Goal: Task Accomplishment & Management: Manage account settings

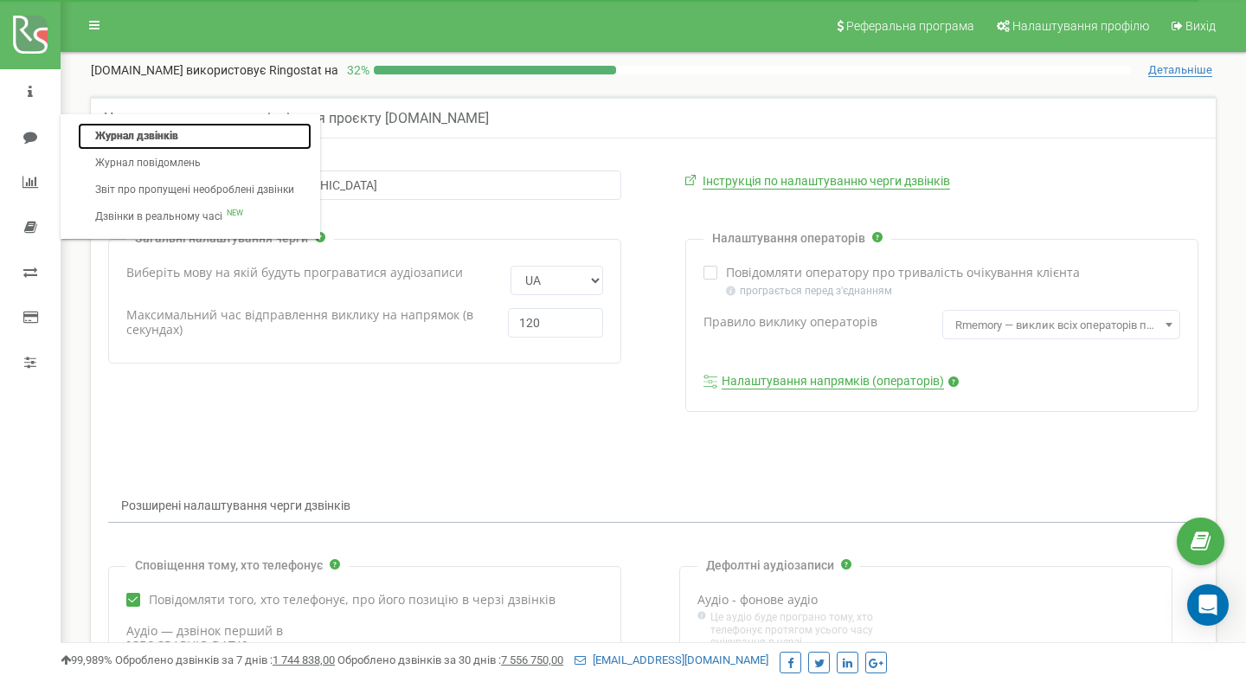
click at [119, 135] on link "Журнал дзвінків" at bounding box center [195, 136] width 234 height 27
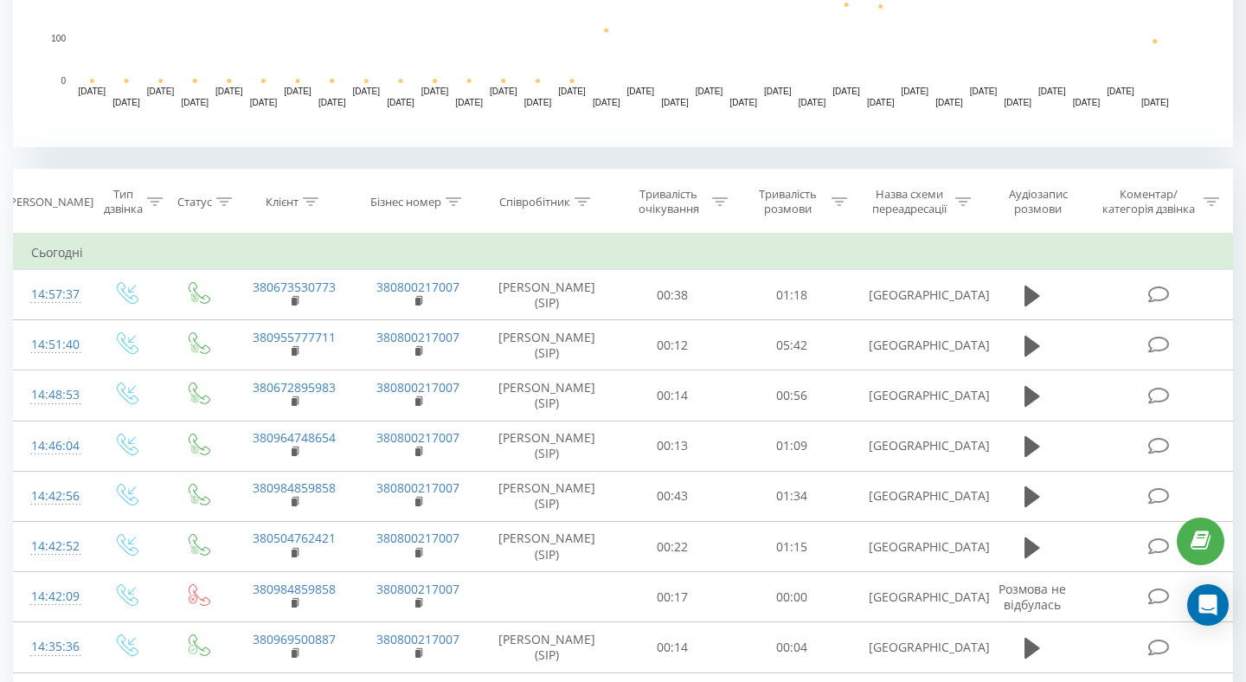
scroll to position [624, 0]
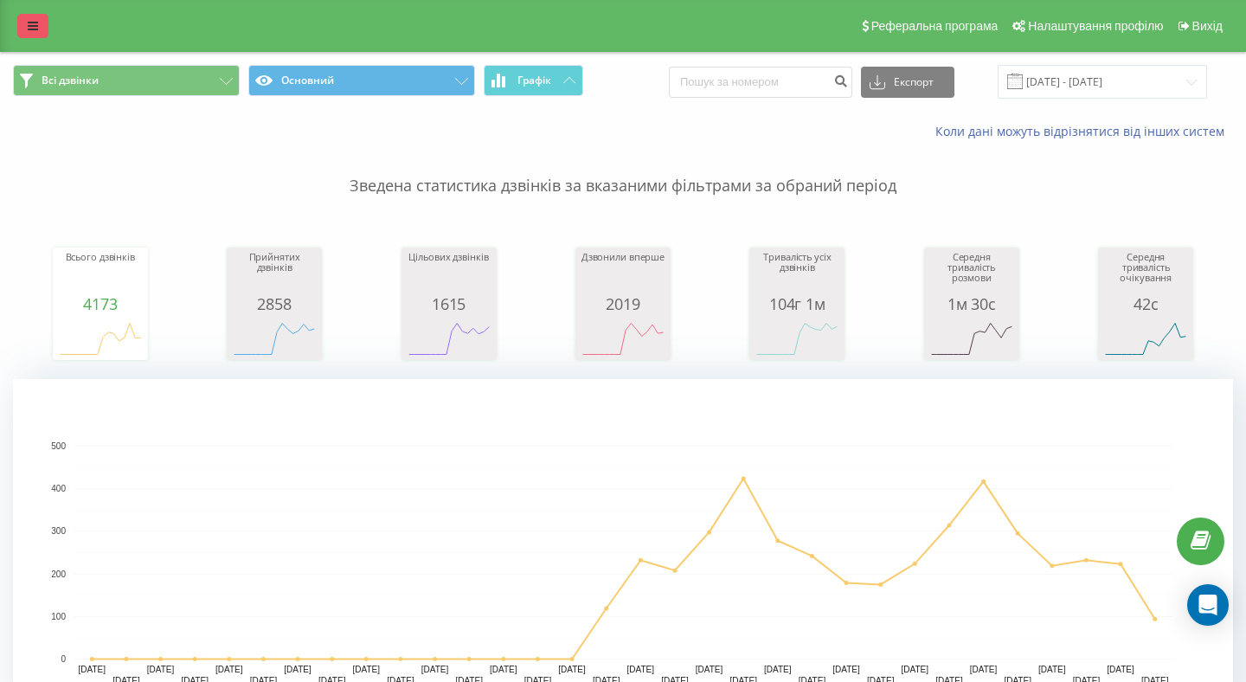
click at [33, 24] on icon at bounding box center [33, 26] width 10 height 12
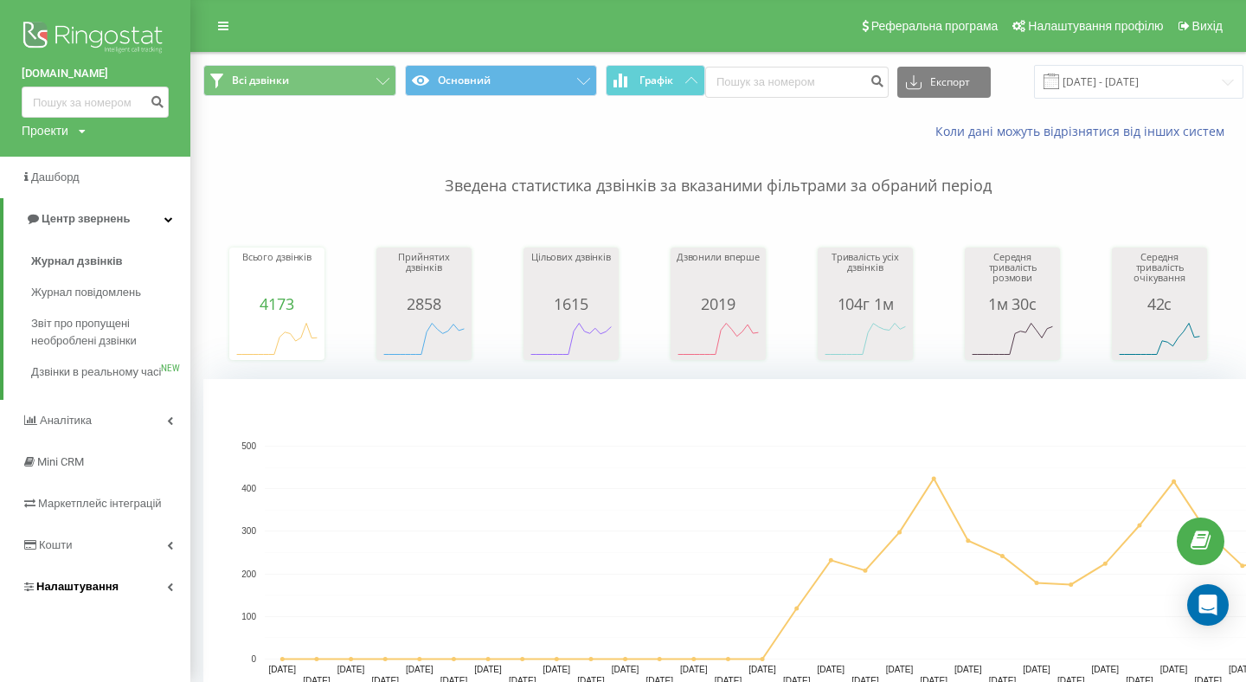
click at [151, 605] on link "Налаштування" at bounding box center [95, 587] width 190 height 42
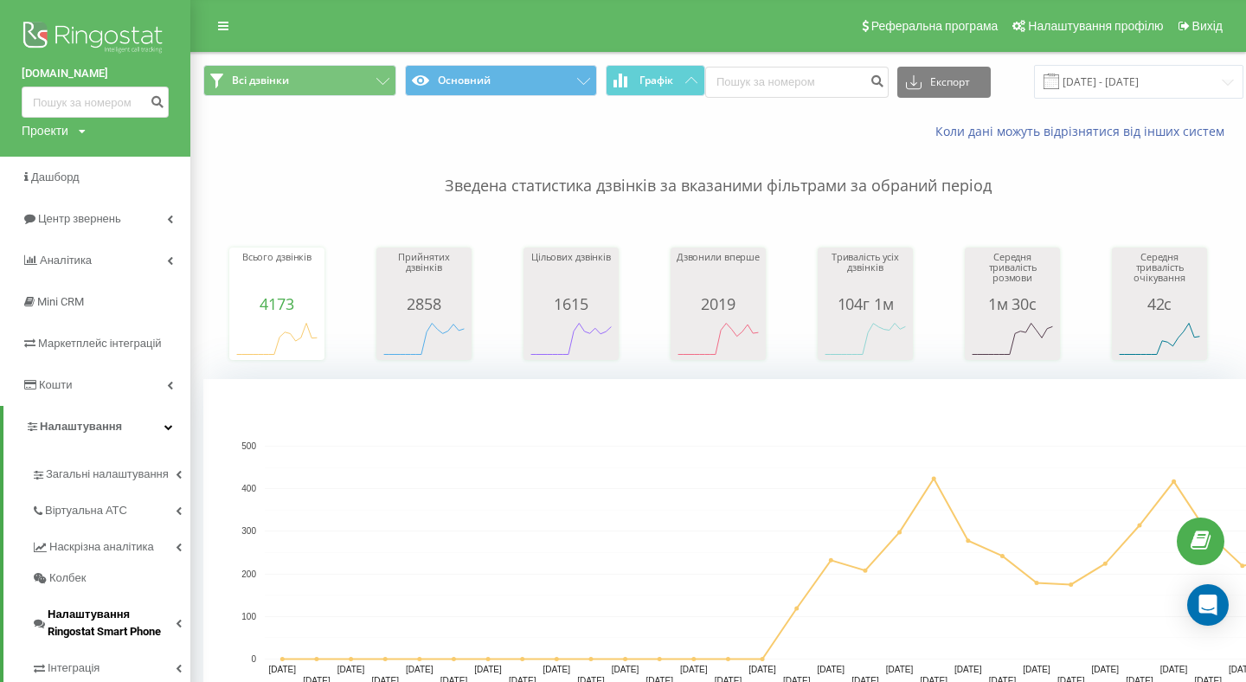
scroll to position [89, 0]
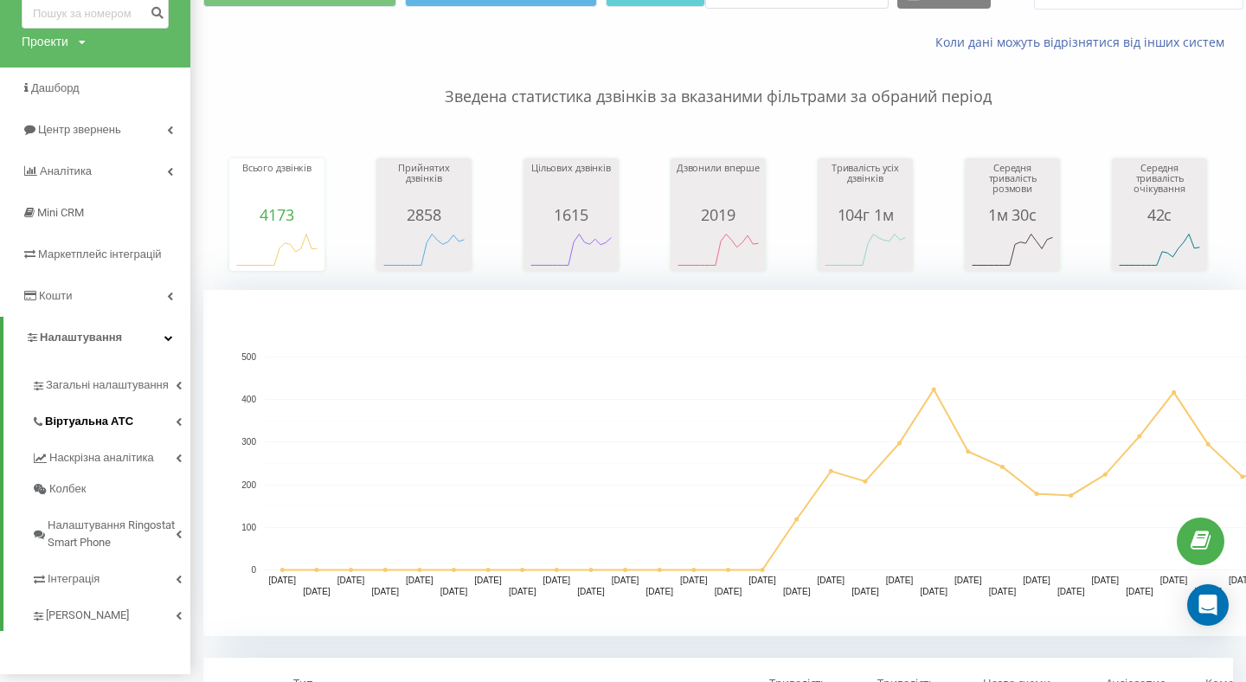
click at [132, 420] on link "Віртуальна АТС" at bounding box center [110, 419] width 159 height 36
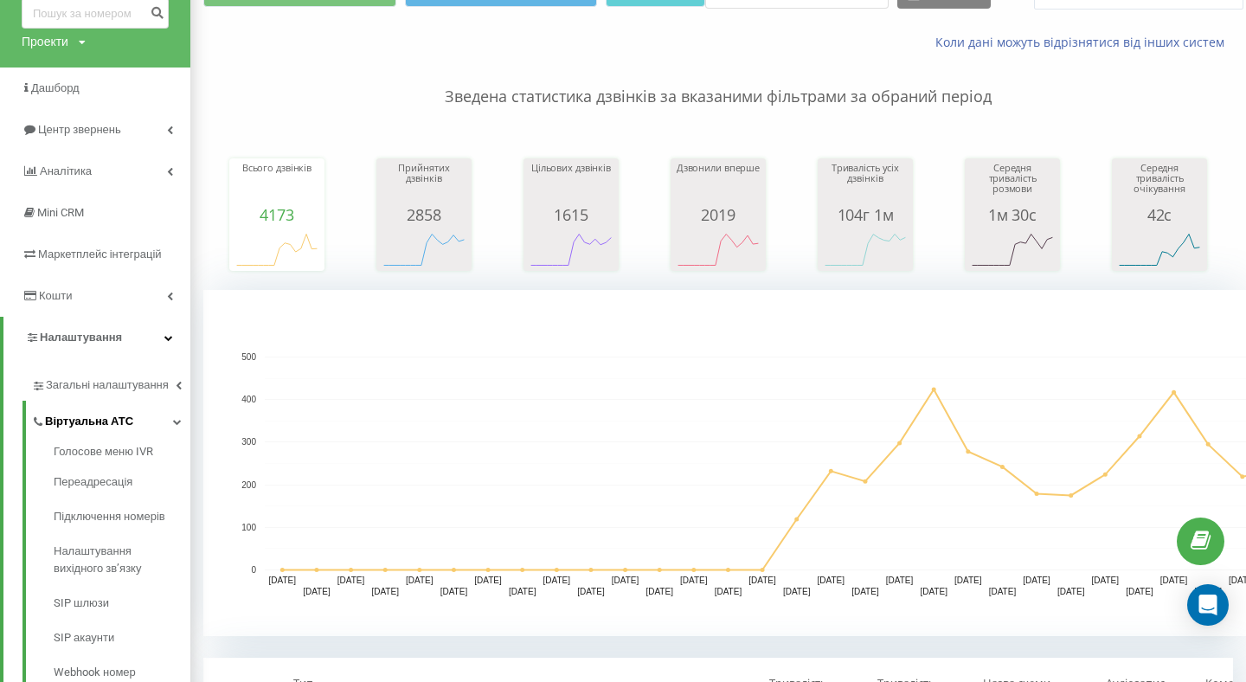
click at [127, 422] on span "Віртуальна АТС" at bounding box center [89, 421] width 88 height 17
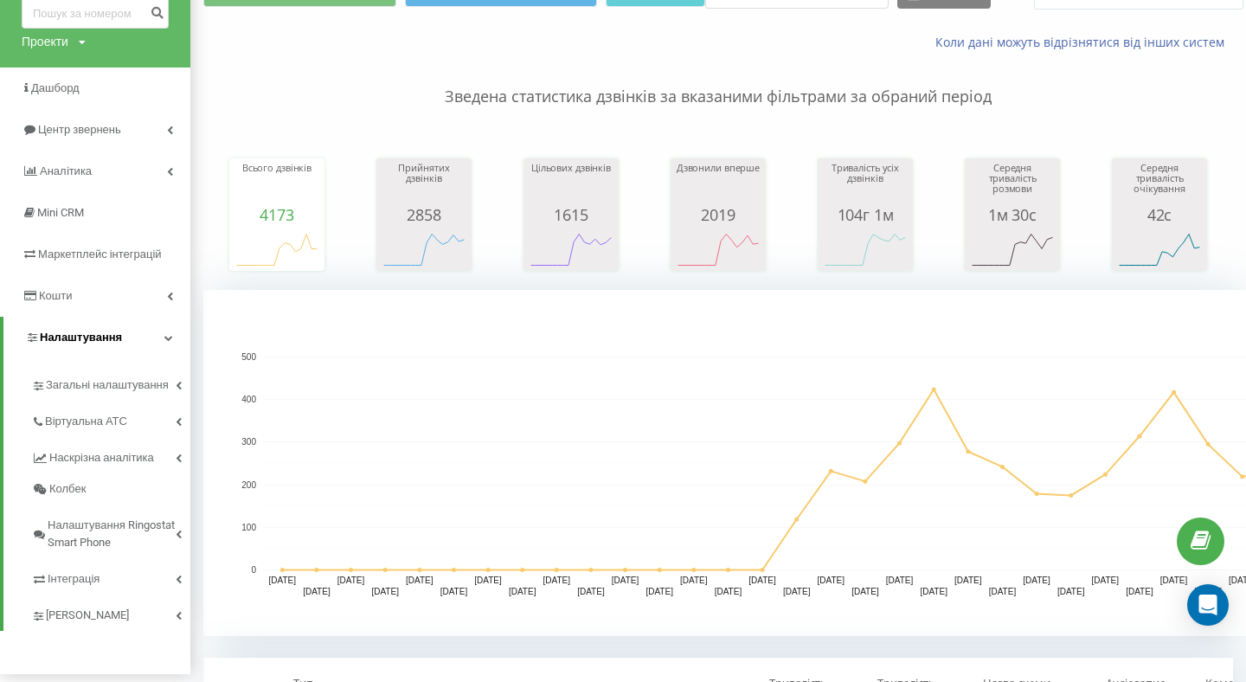
scroll to position [0, 0]
